Goal: Task Accomplishment & Management: Manage account settings

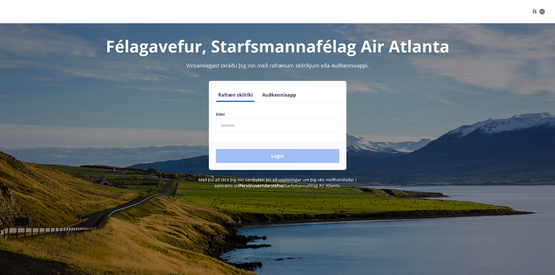
click at [266, 123] on input "phone" at bounding box center [278, 126] width 124 height 14
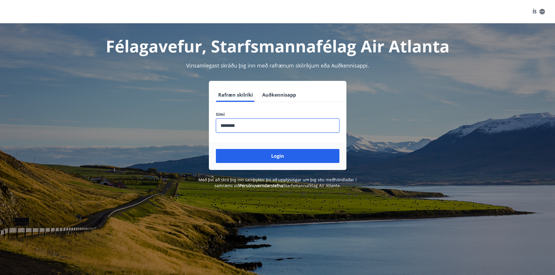
type input "********"
click at [216, 149] on button "Login" at bounding box center [278, 156] width 124 height 14
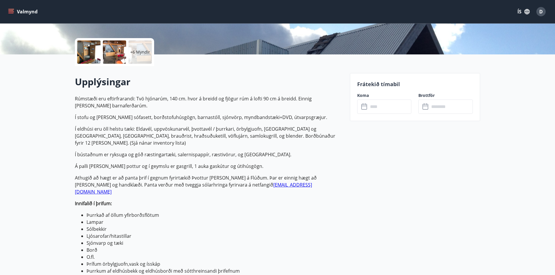
scroll to position [146, 0]
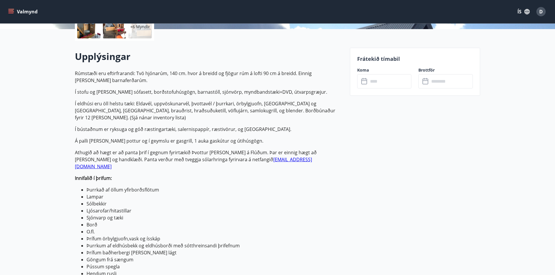
click at [361, 83] on icon at bounding box center [364, 81] width 7 height 7
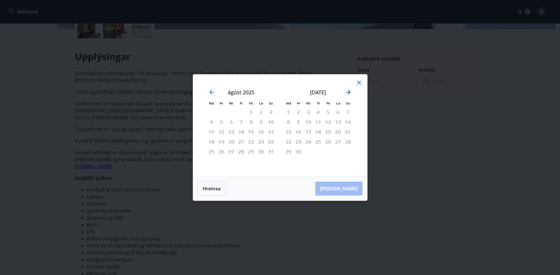
click at [351, 93] on icon "Move forward to switch to the next month." at bounding box center [348, 92] width 7 height 7
click at [356, 82] on icon at bounding box center [358, 82] width 7 height 7
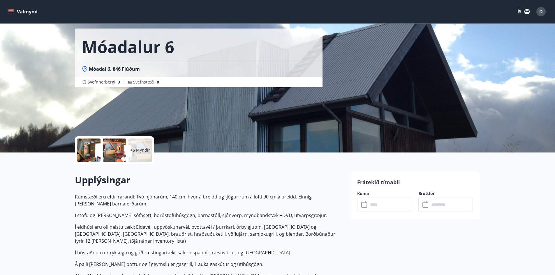
scroll to position [0, 0]
